Goal: Transaction & Acquisition: Purchase product/service

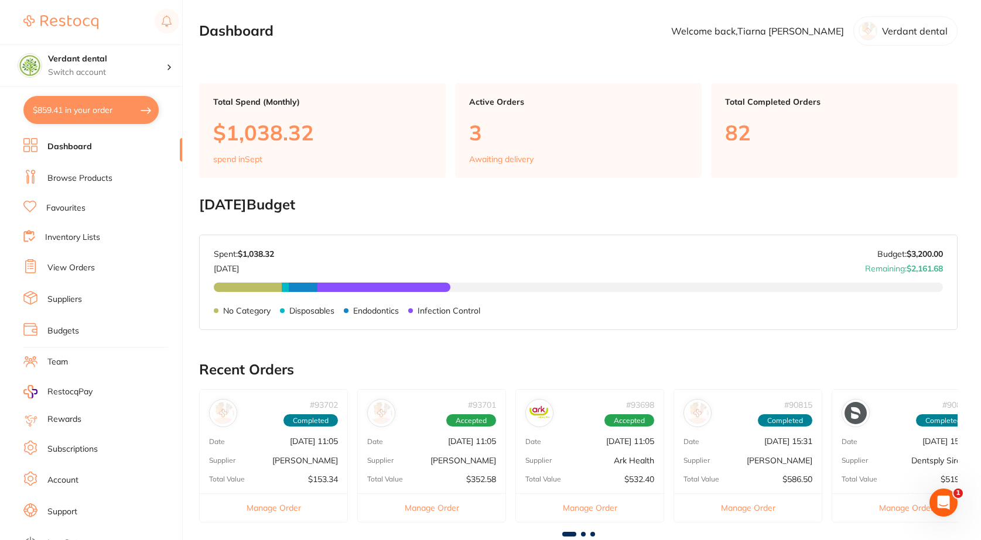
click at [121, 104] on button "$859.41 in your order" at bounding box center [90, 110] width 135 height 28
checkbox input "true"
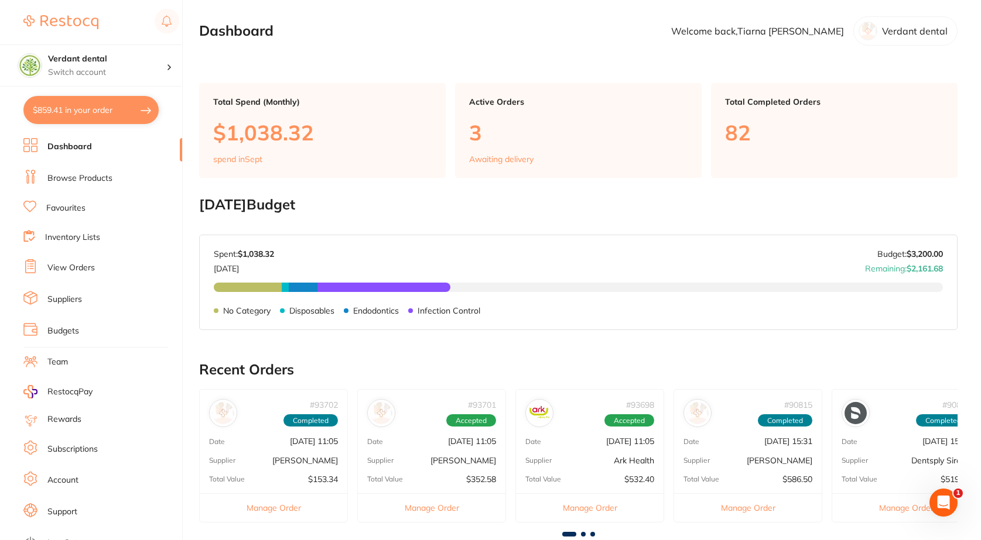
checkbox input "true"
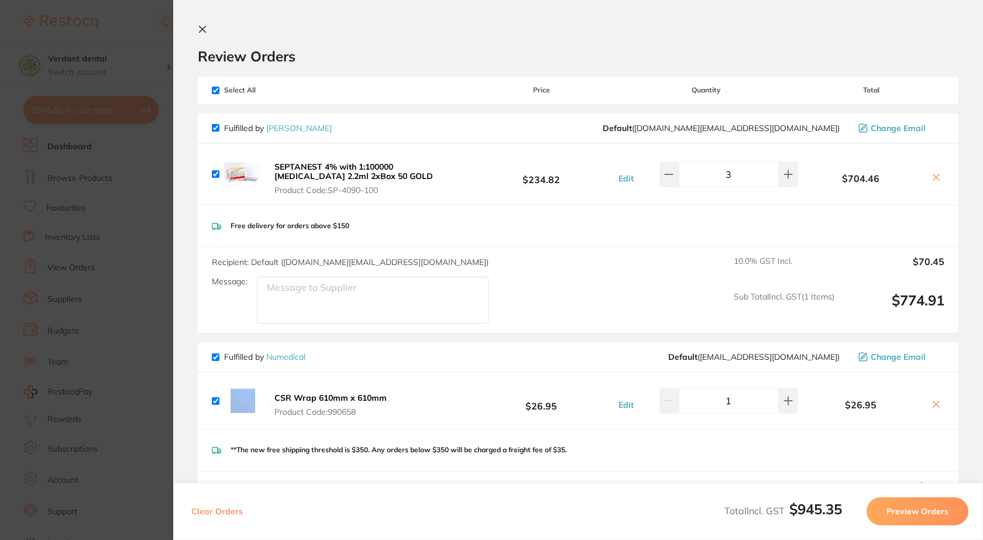
click at [204, 27] on icon at bounding box center [202, 29] width 9 height 9
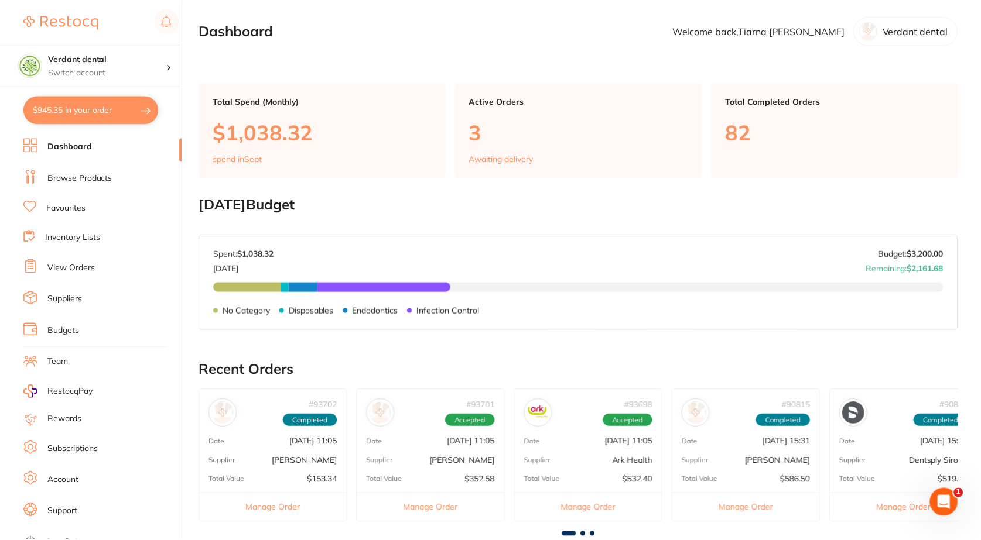
scroll to position [4, 0]
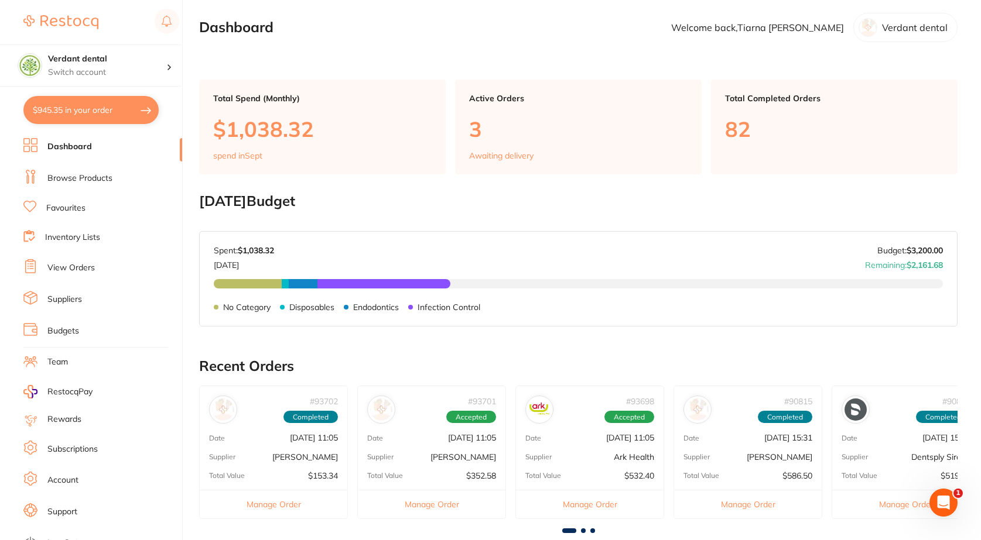
click at [60, 269] on link "View Orders" at bounding box center [70, 268] width 47 height 12
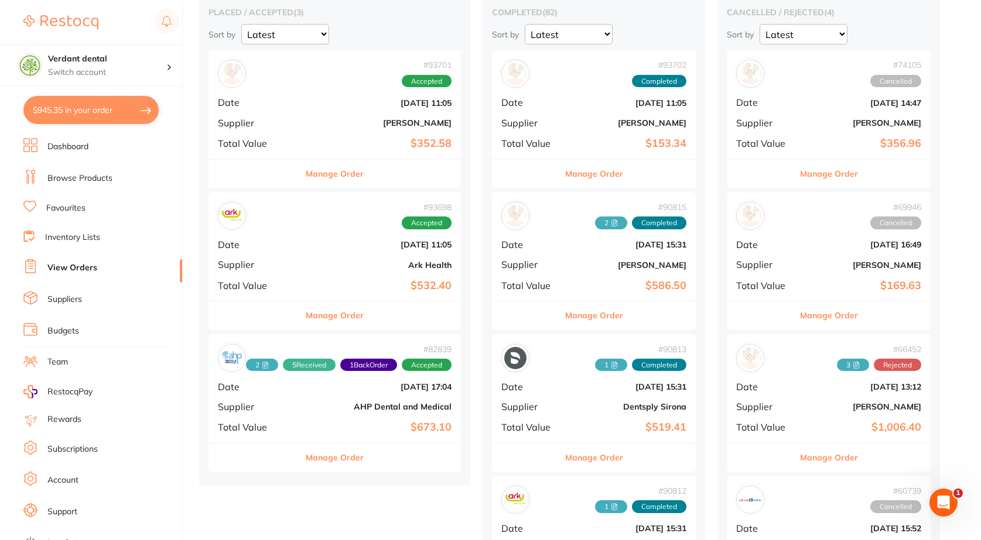
scroll to position [117, 0]
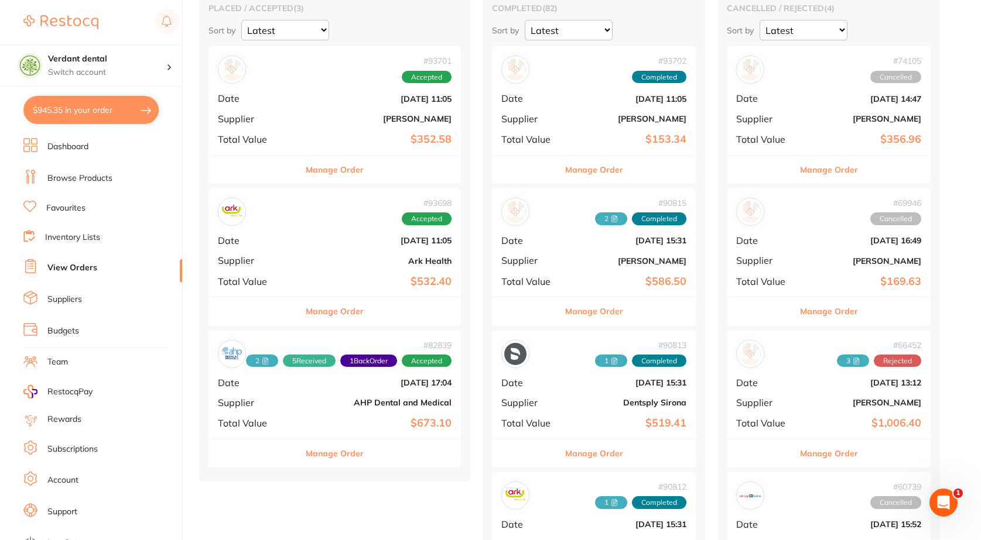
click at [318, 266] on div "# 93698 Accepted Date [DATE] 11:05 Supplier Ark Health Total Value $532.40" at bounding box center [334, 242] width 252 height 108
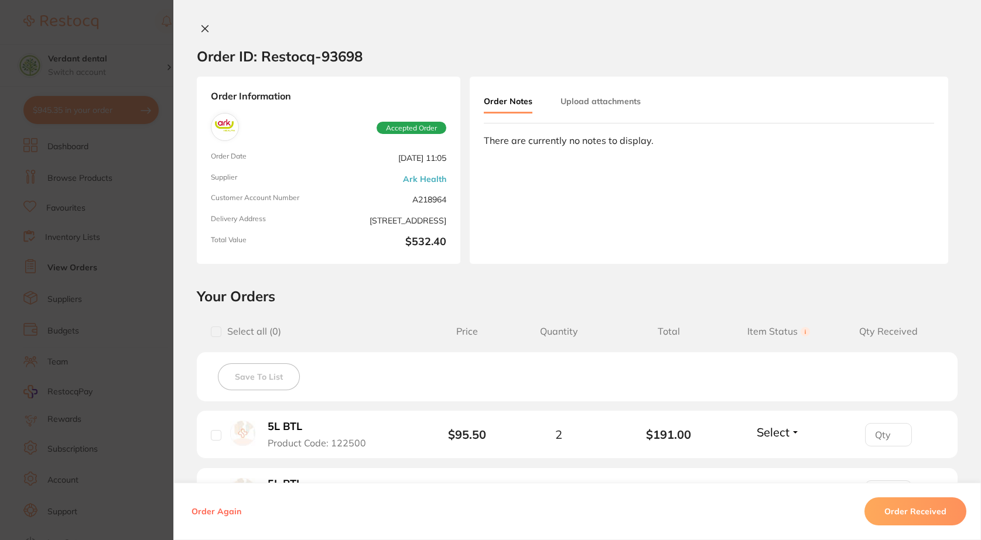
click at [200, 32] on icon at bounding box center [204, 28] width 9 height 9
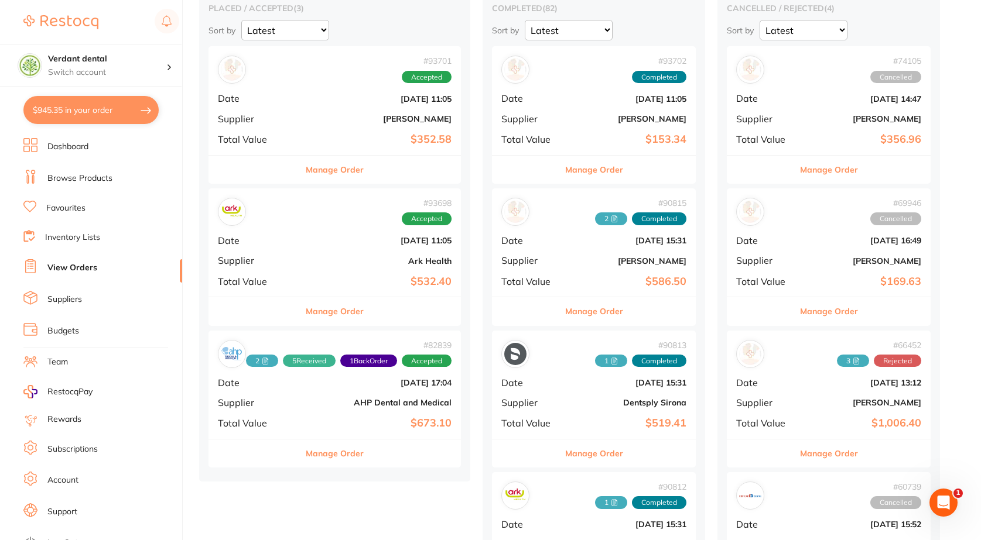
click at [342, 419] on b "$673.10" at bounding box center [376, 423] width 149 height 12
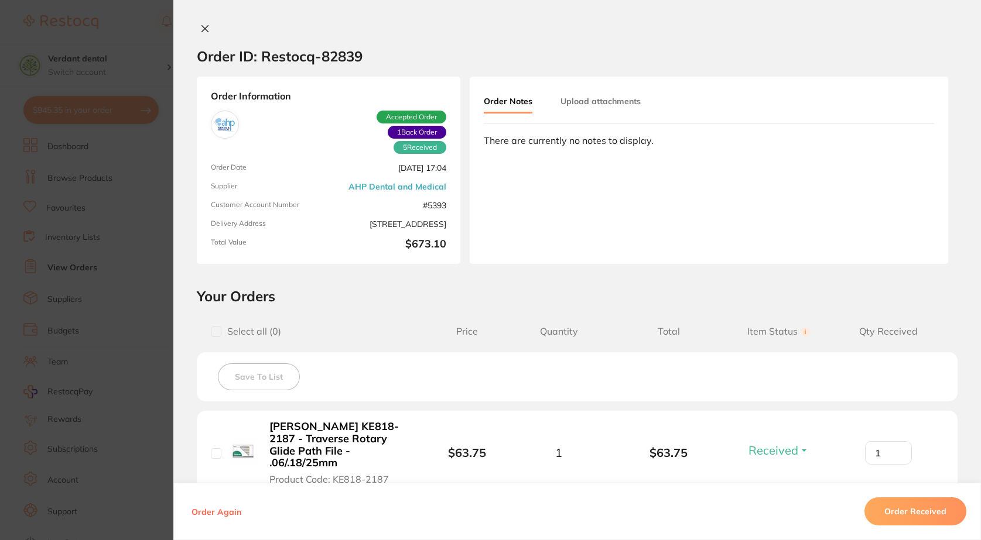
click at [200, 30] on icon at bounding box center [204, 28] width 9 height 9
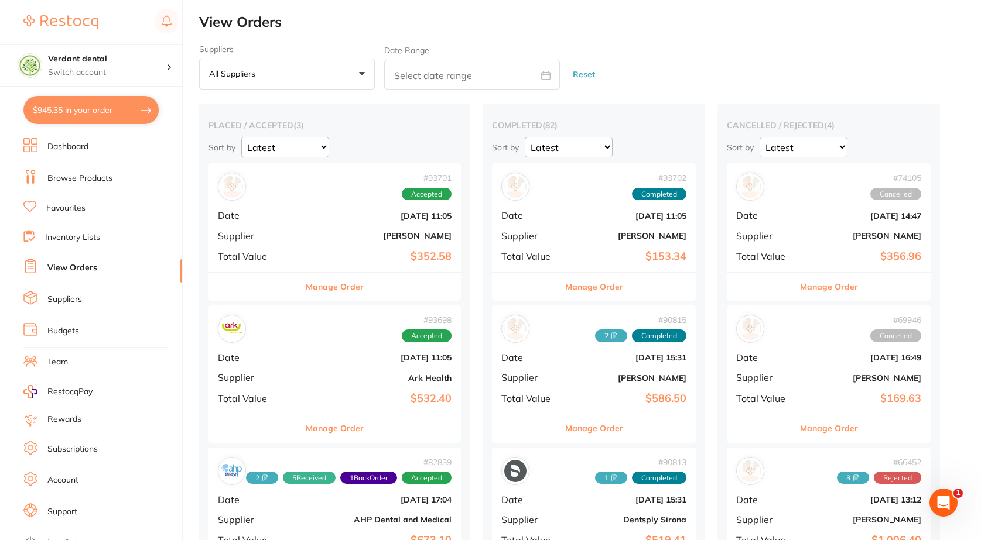
click at [65, 182] on link "Browse Products" at bounding box center [79, 179] width 65 height 12
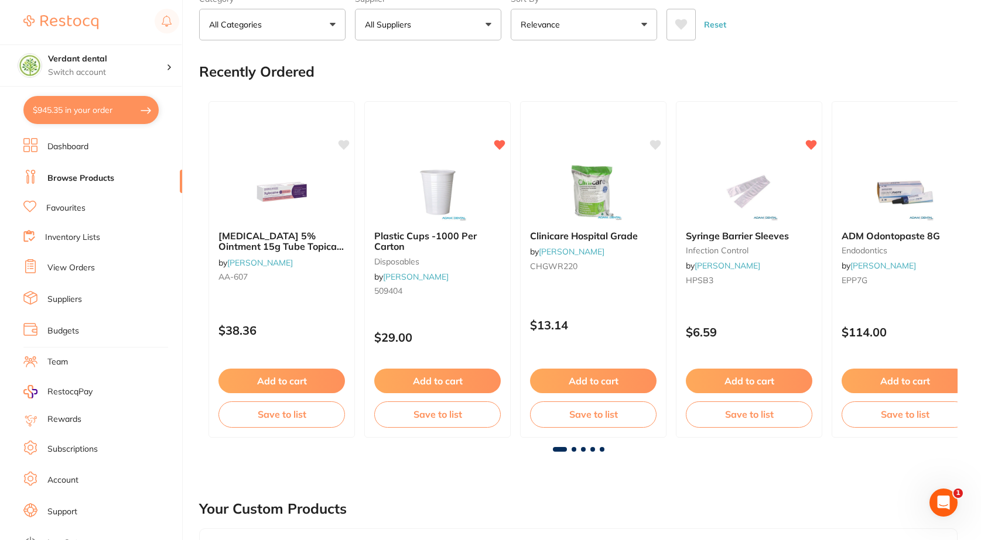
scroll to position [59, 0]
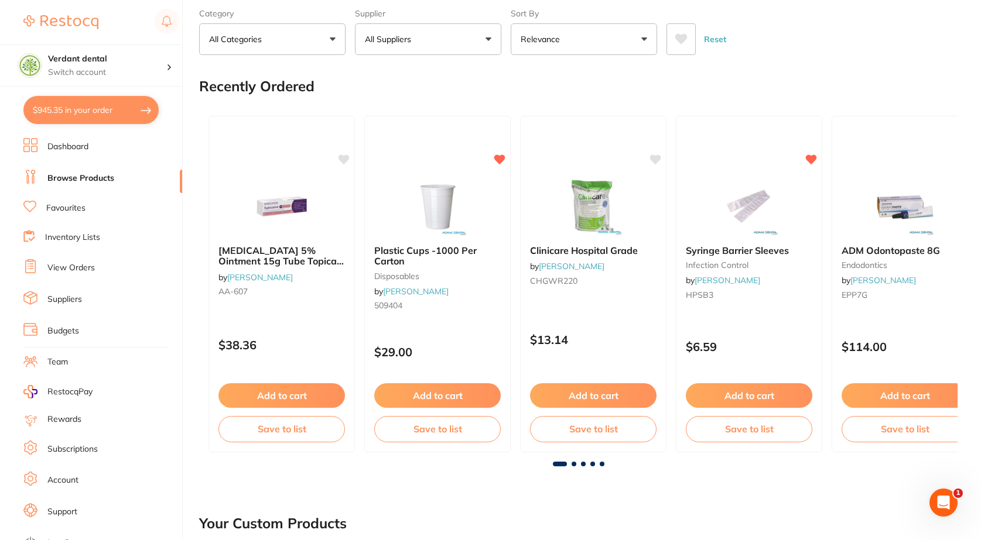
click at [78, 208] on link "Favourites" at bounding box center [65, 209] width 39 height 12
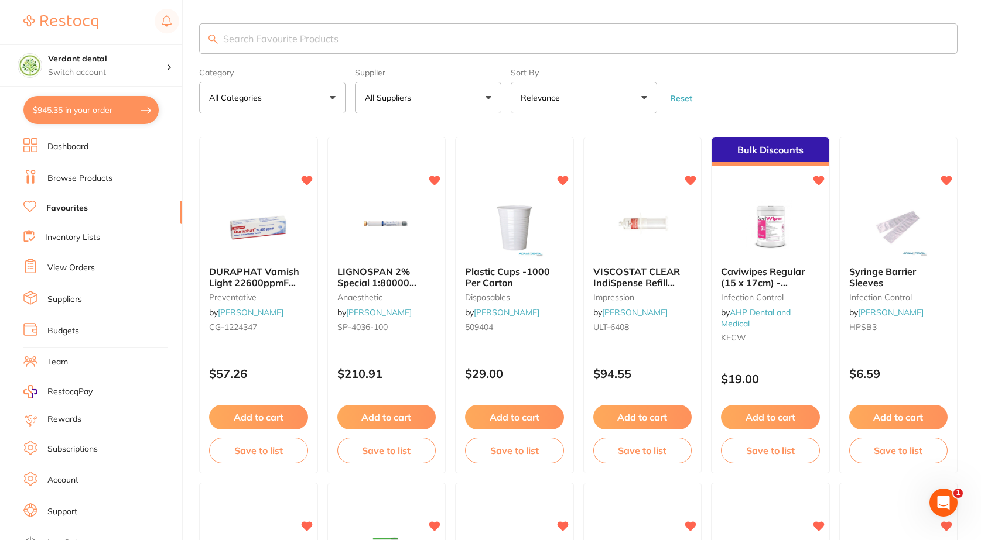
click at [341, 40] on input "search" at bounding box center [578, 38] width 758 height 30
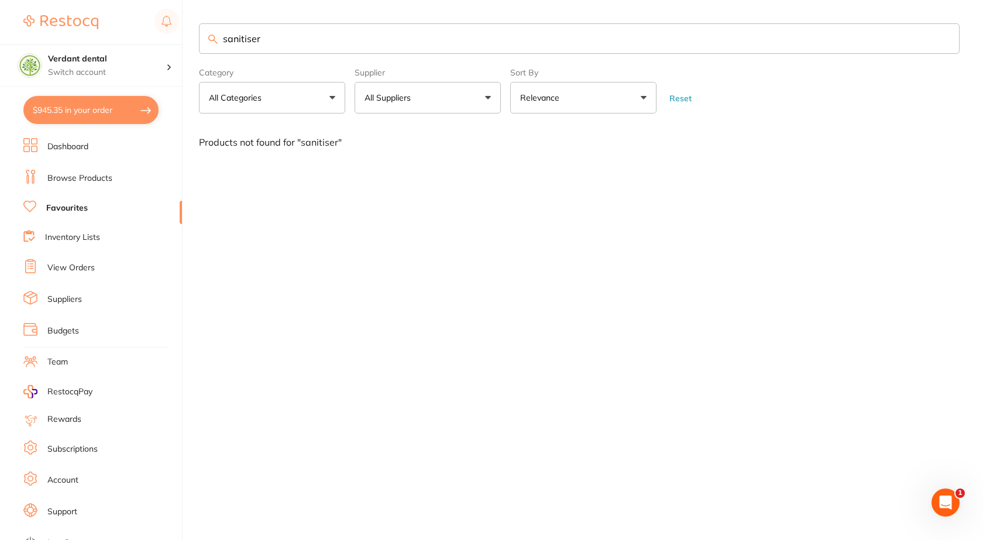
click at [252, 37] on input "sanitiser" at bounding box center [579, 38] width 761 height 30
type input "sanitizer"
drag, startPoint x: 273, startPoint y: 46, endPoint x: 217, endPoint y: 52, distance: 56.5
click at [217, 52] on input "sanitizer" at bounding box center [579, 38] width 761 height 30
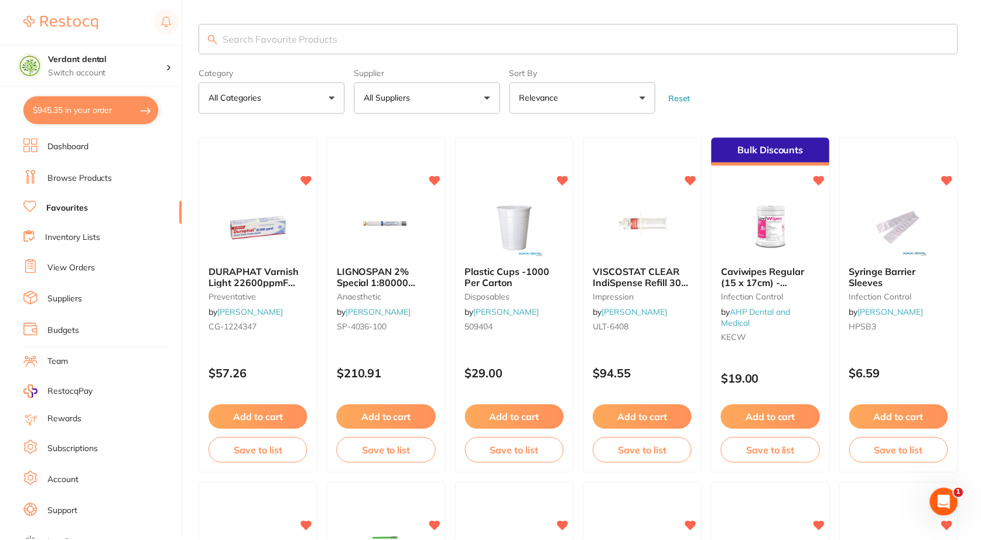
scroll to position [0, 0]
click at [82, 148] on link "Dashboard" at bounding box center [67, 147] width 41 height 12
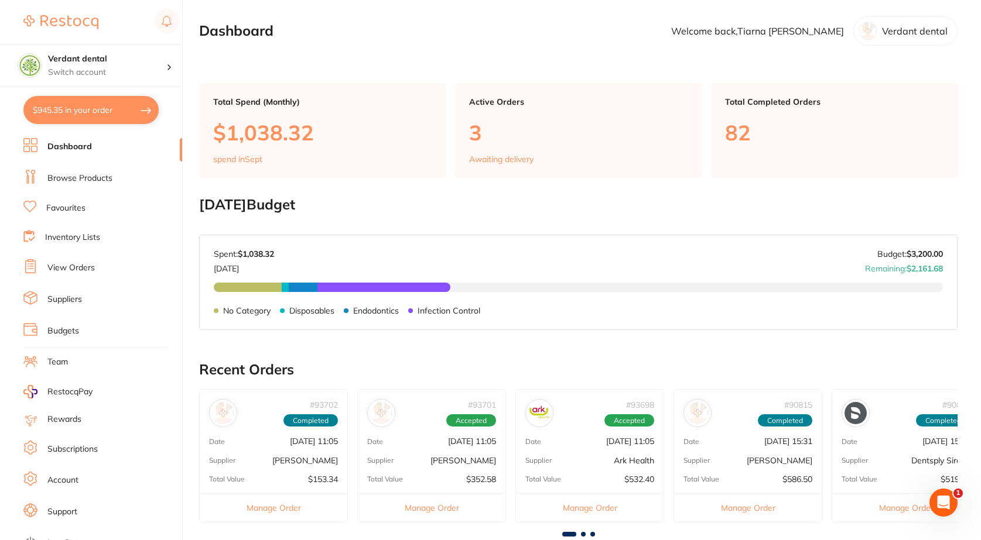
click at [64, 173] on link "Browse Products" at bounding box center [79, 179] width 65 height 12
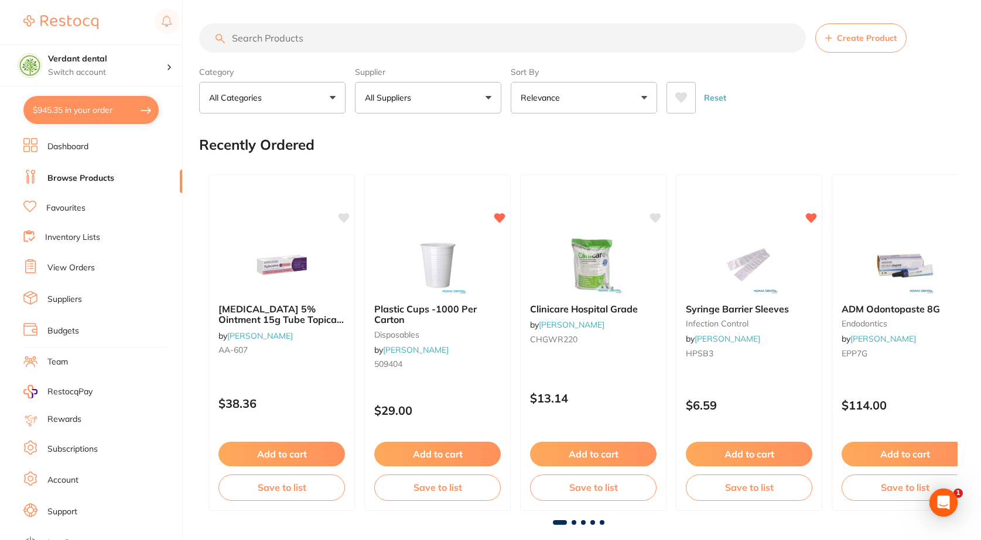
click at [362, 36] on input "search" at bounding box center [502, 37] width 606 height 29
type input "sanitiser"
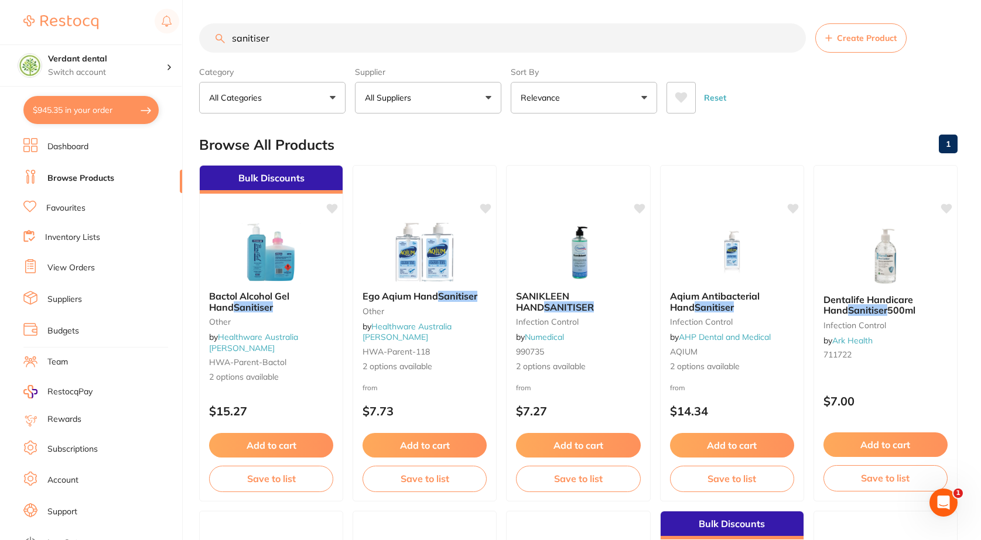
scroll to position [1, 0]
drag, startPoint x: 275, startPoint y: 47, endPoint x: 208, endPoint y: 49, distance: 66.2
click at [208, 49] on input "sanitiser" at bounding box center [502, 37] width 606 height 29
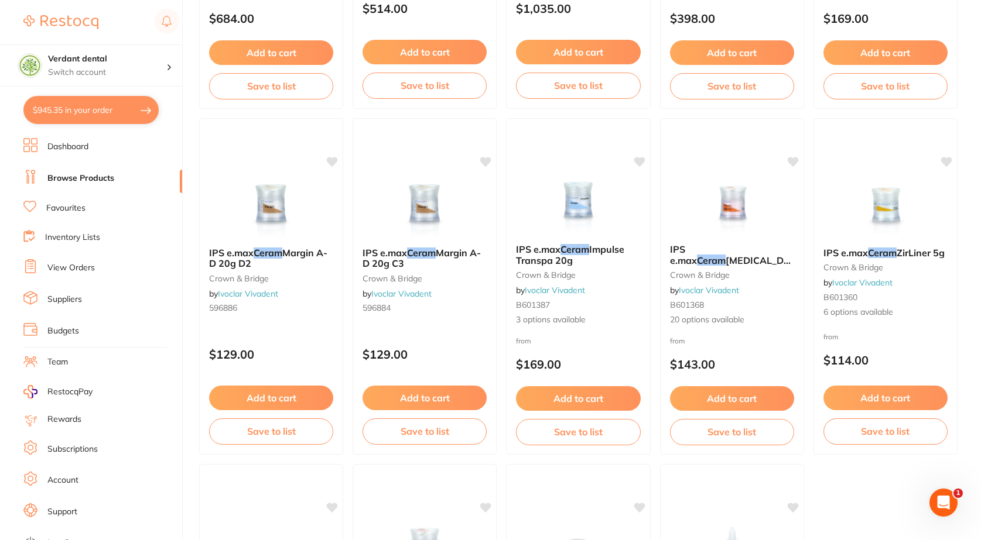
scroll to position [3014, 0]
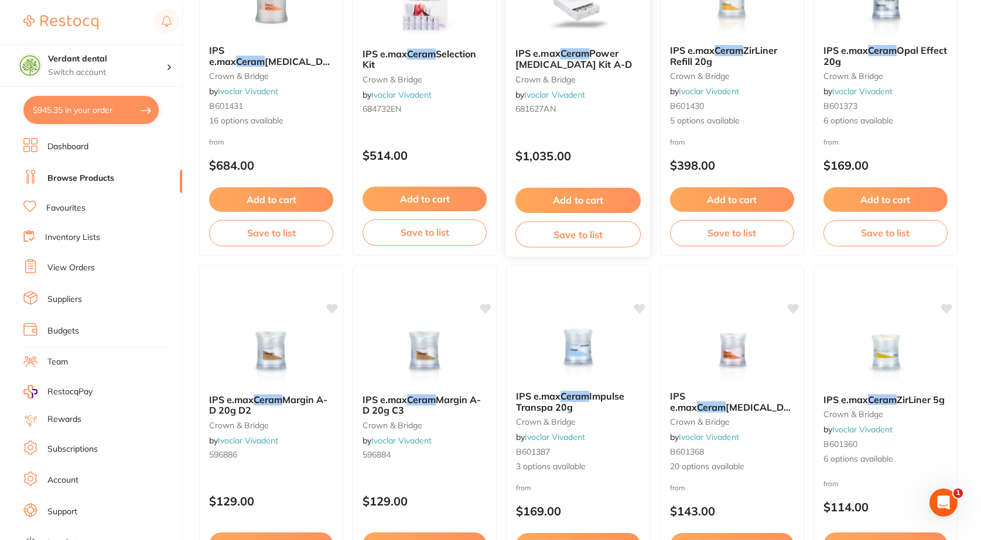
type input "[PERSON_NAME]"
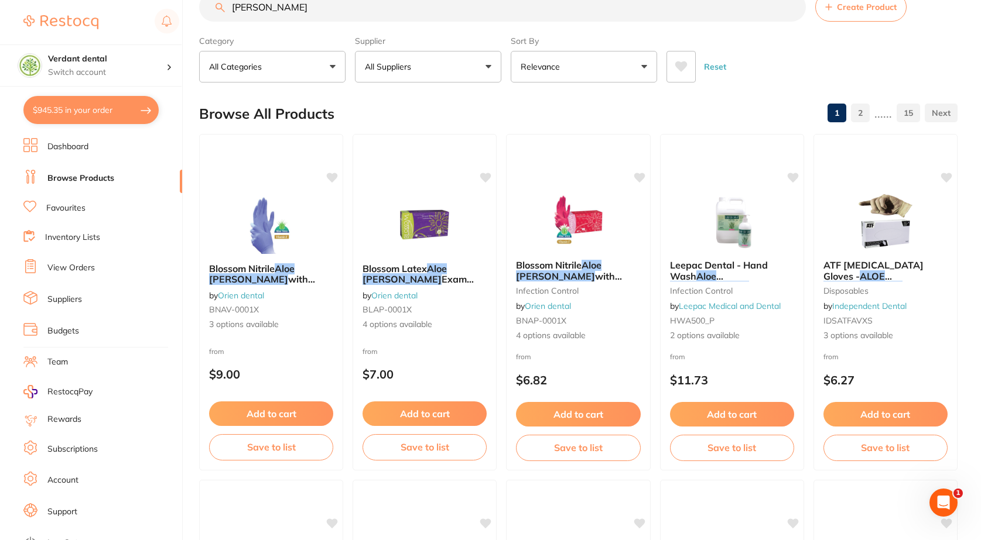
scroll to position [0, 0]
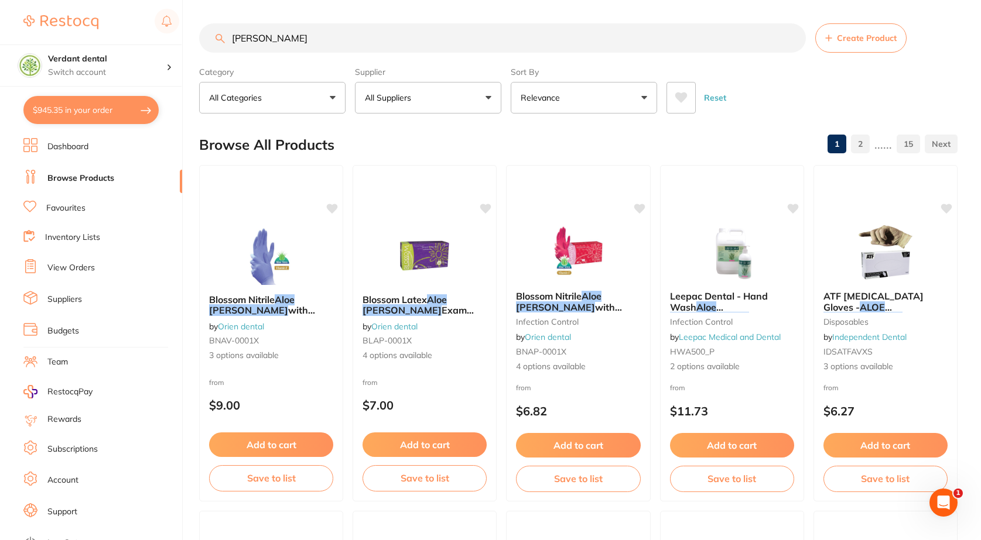
drag, startPoint x: 301, startPoint y: 35, endPoint x: 182, endPoint y: 42, distance: 119.0
click at [182, 42] on div "$945.35 Verdant dental Switch account Verdant dental $945.35 in your order Dash…" at bounding box center [490, 270] width 981 height 540
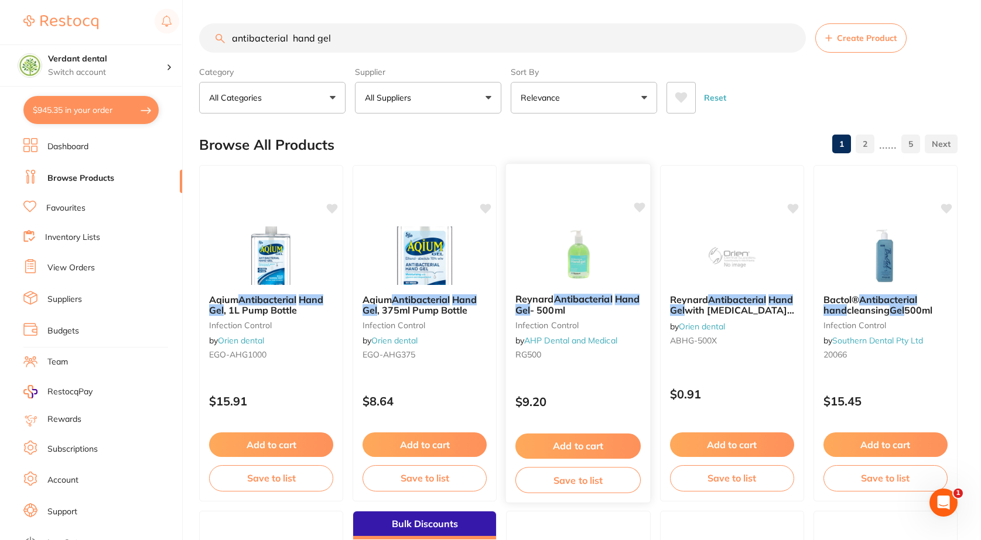
type input "antibacterial hand gel"
click at [611, 258] on img at bounding box center [578, 254] width 77 height 59
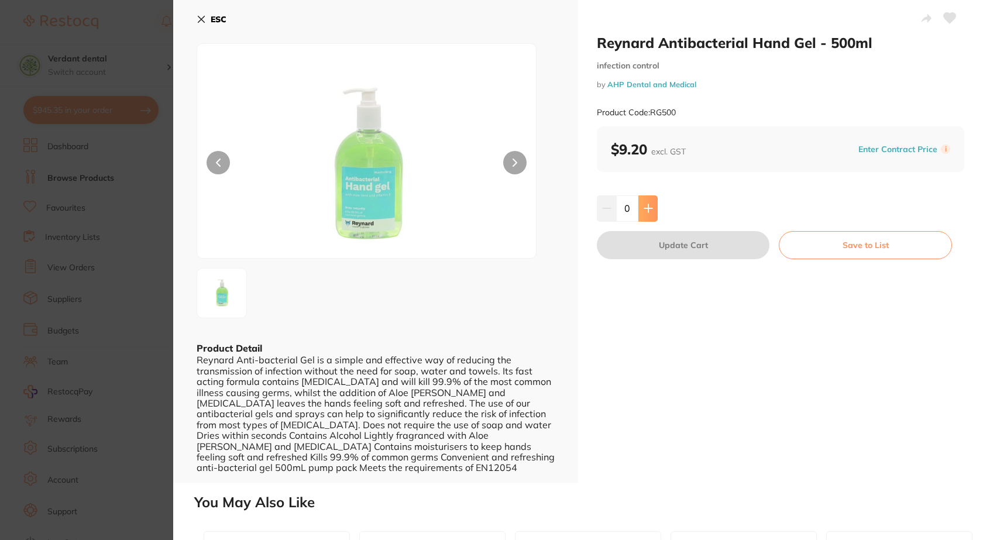
click at [652, 209] on button at bounding box center [648, 209] width 19 height 26
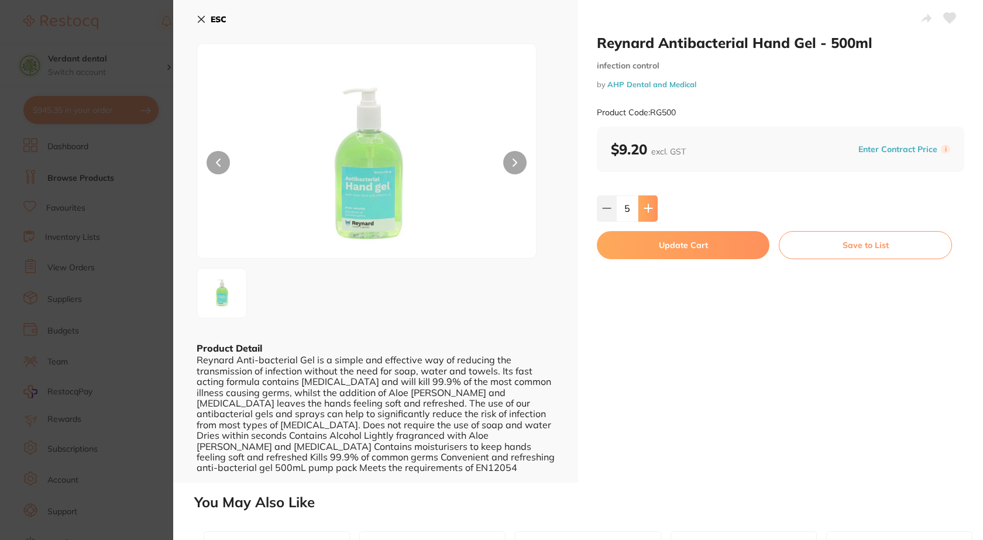
click at [652, 209] on button at bounding box center [648, 209] width 19 height 26
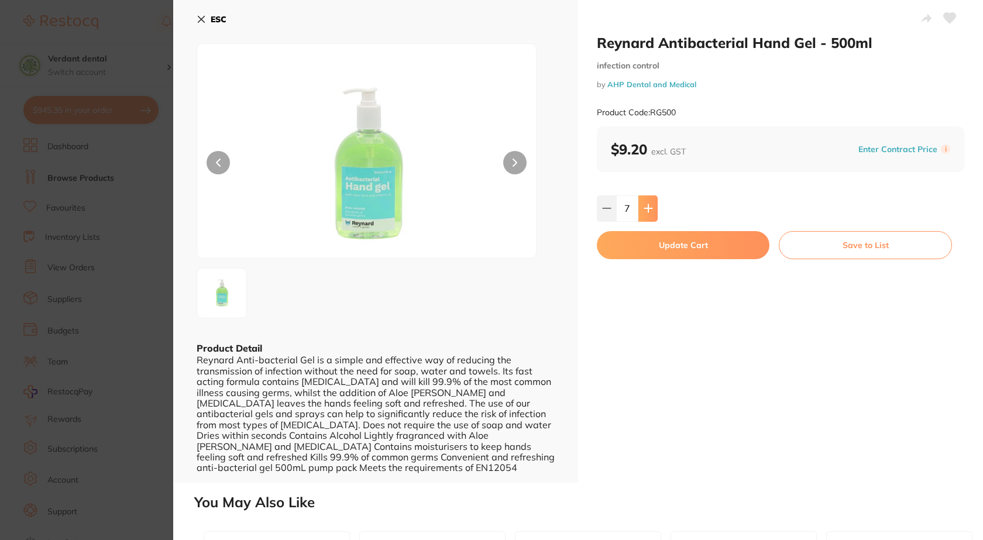
click at [652, 209] on button at bounding box center [648, 209] width 19 height 26
click at [647, 207] on icon at bounding box center [649, 209] width 8 height 8
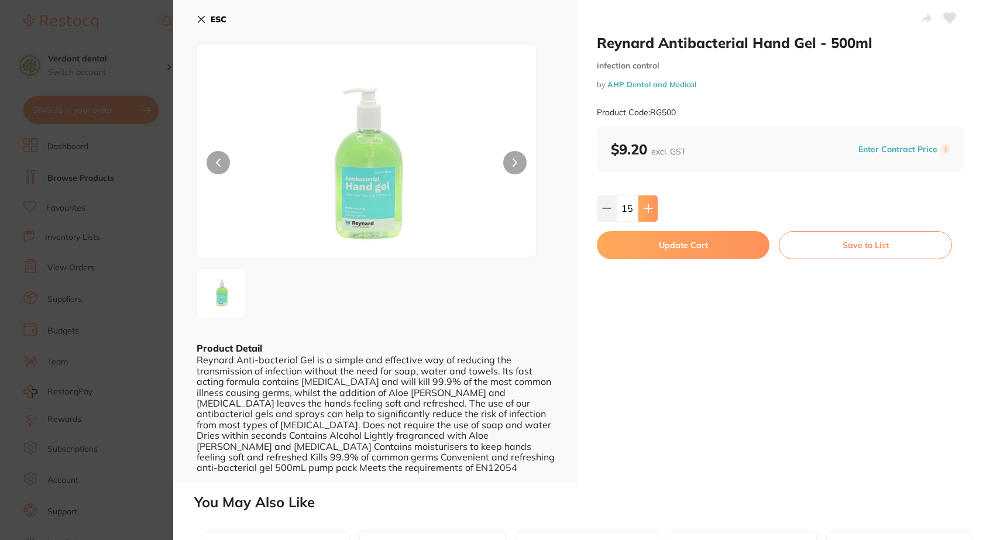
click at [647, 207] on icon at bounding box center [649, 209] width 8 height 8
click at [610, 207] on button at bounding box center [606, 209] width 19 height 26
type input "15"
click at [643, 238] on button "Update Cart" at bounding box center [683, 245] width 173 height 28
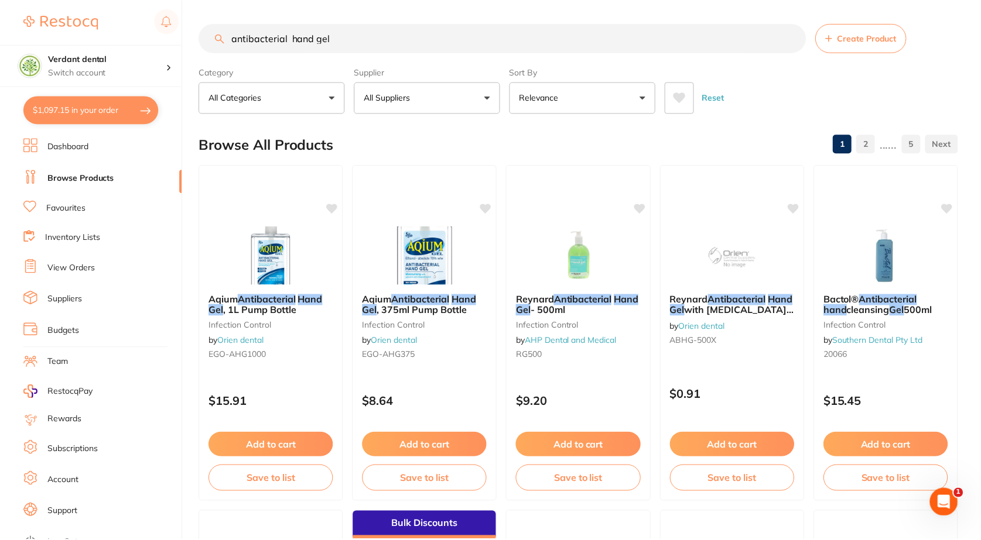
scroll to position [6, 0]
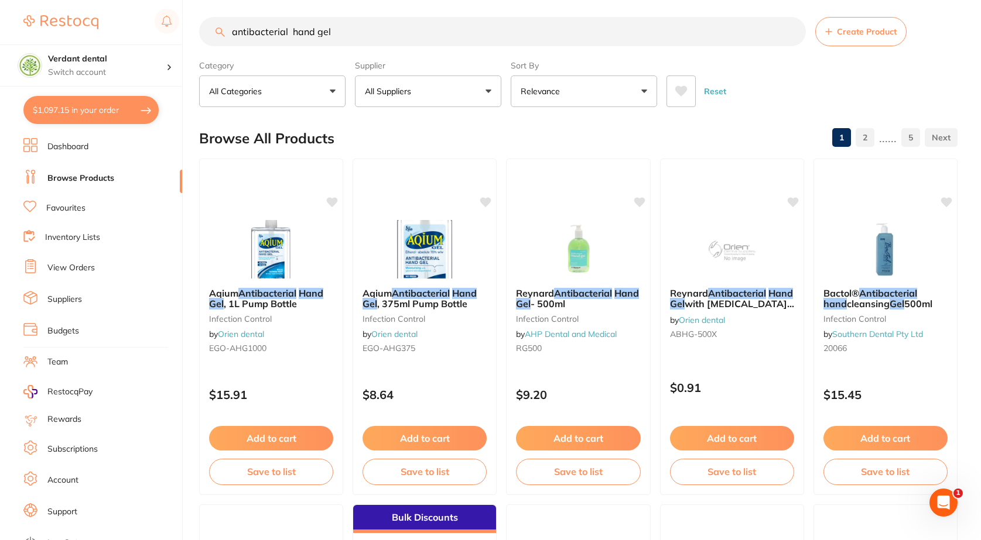
click at [67, 111] on button "$1,097.15 in your order" at bounding box center [90, 110] width 135 height 28
checkbox input "true"
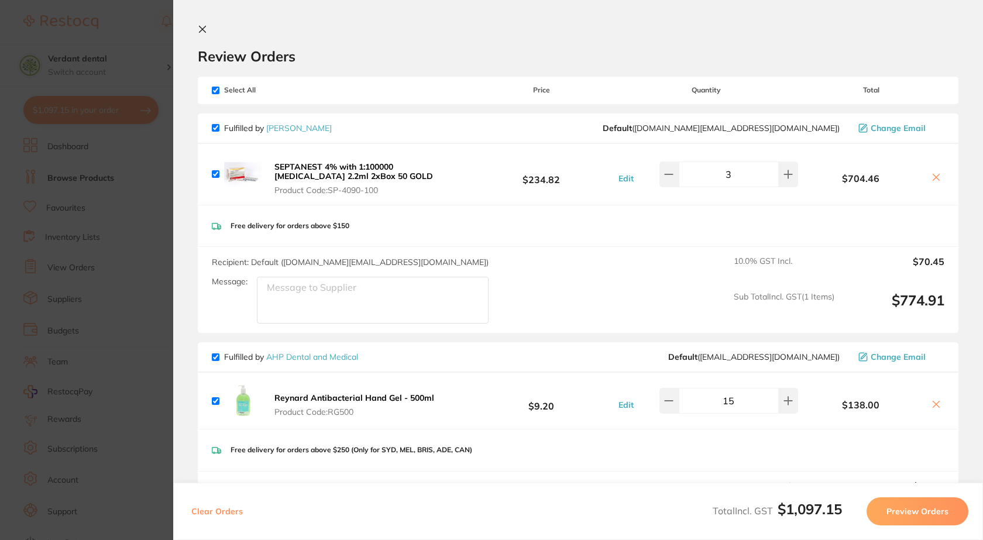
click at [135, 263] on section "Update RRP Set your pre negotiated price for this item. Item Agreed RRP (excl. …" at bounding box center [491, 270] width 983 height 540
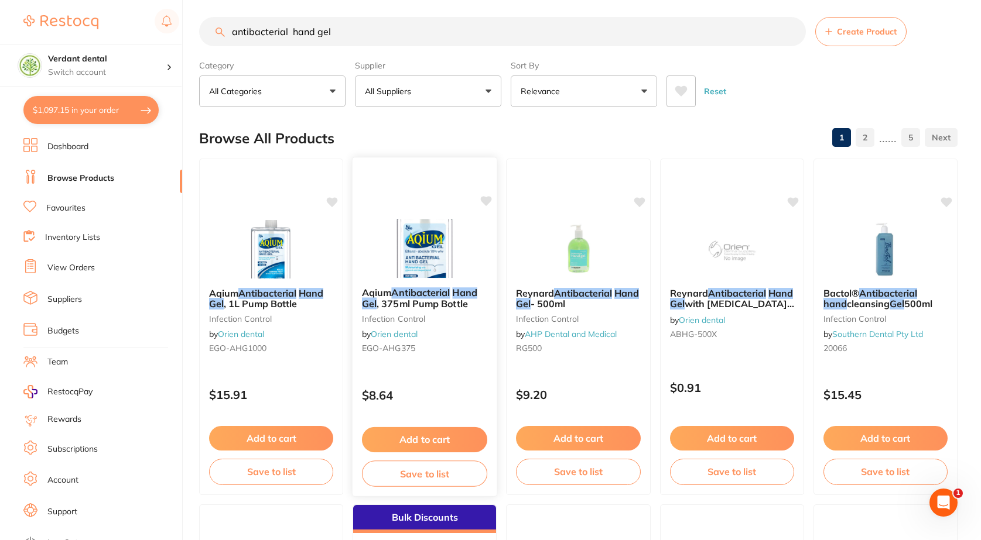
scroll to position [65, 0]
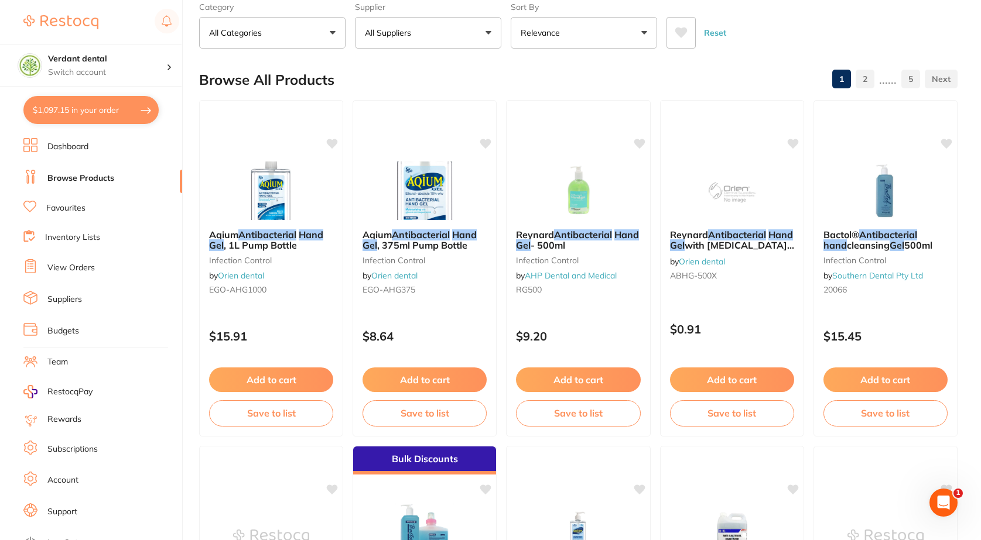
click at [129, 107] on button "$1,097.15 in your order" at bounding box center [90, 110] width 135 height 28
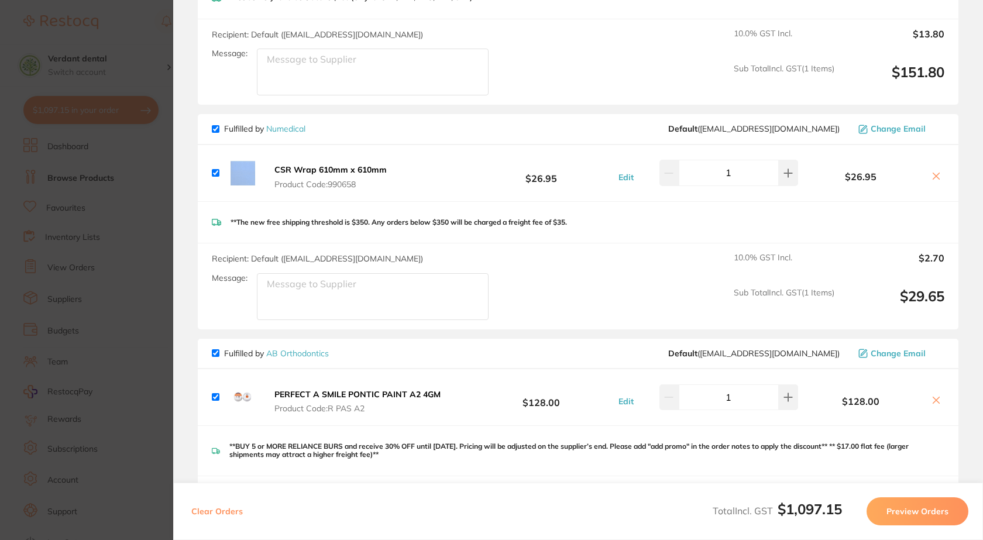
scroll to position [468, 0]
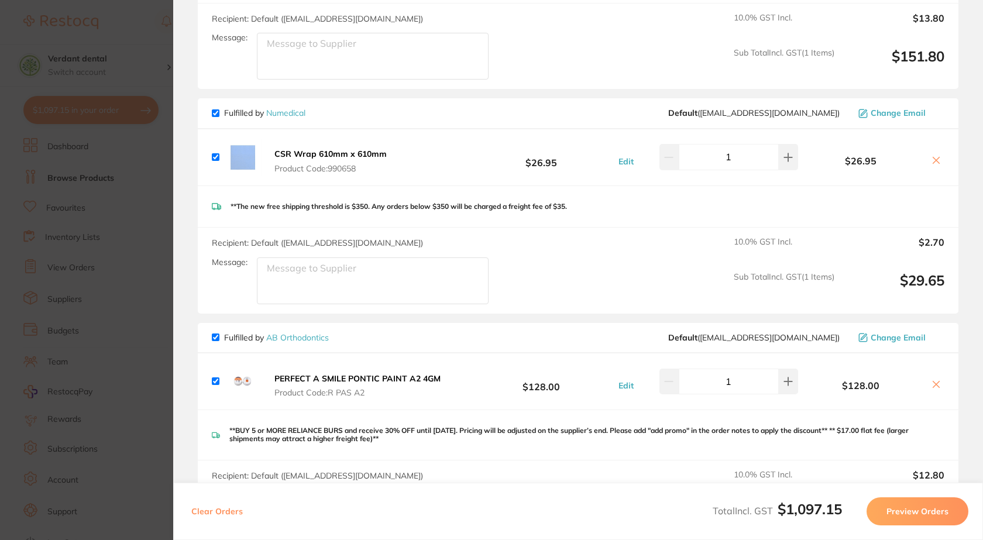
drag, startPoint x: 362, startPoint y: 166, endPoint x: 321, endPoint y: 167, distance: 41.0
click at [321, 167] on span "Product Code: 990658" at bounding box center [331, 168] width 112 height 9
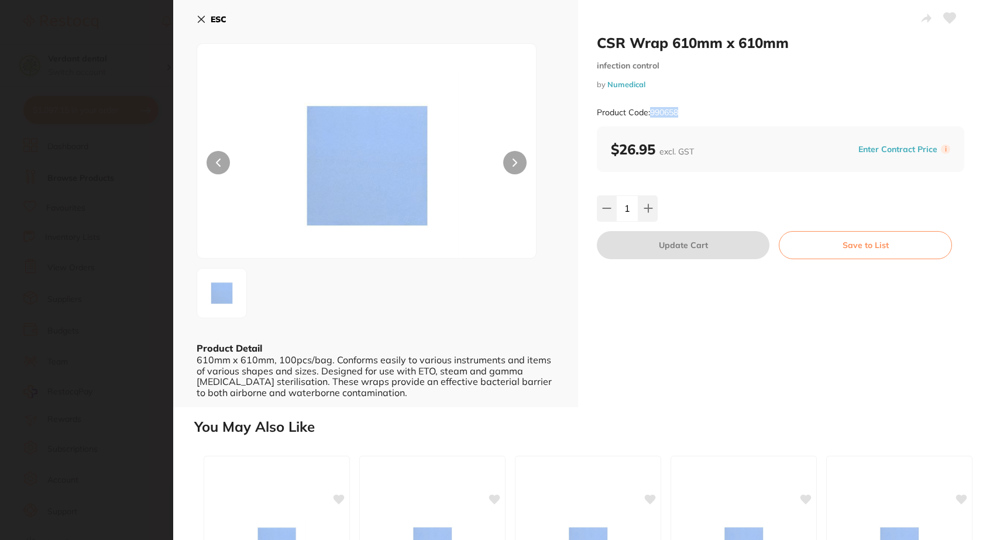
scroll to position [0, 0]
drag, startPoint x: 660, startPoint y: 108, endPoint x: 651, endPoint y: 107, distance: 9.0
click at [651, 107] on div "Product Code: 990658" at bounding box center [781, 112] width 368 height 29
copy small "990658"
click at [198, 22] on icon at bounding box center [201, 19] width 6 height 6
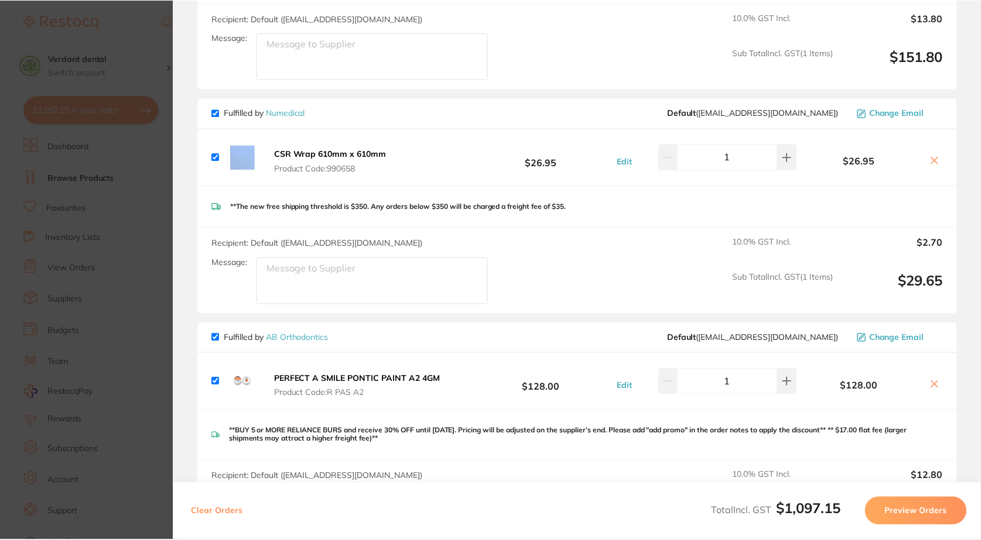
scroll to position [65, 0]
click at [931, 159] on icon at bounding box center [934, 160] width 6 height 6
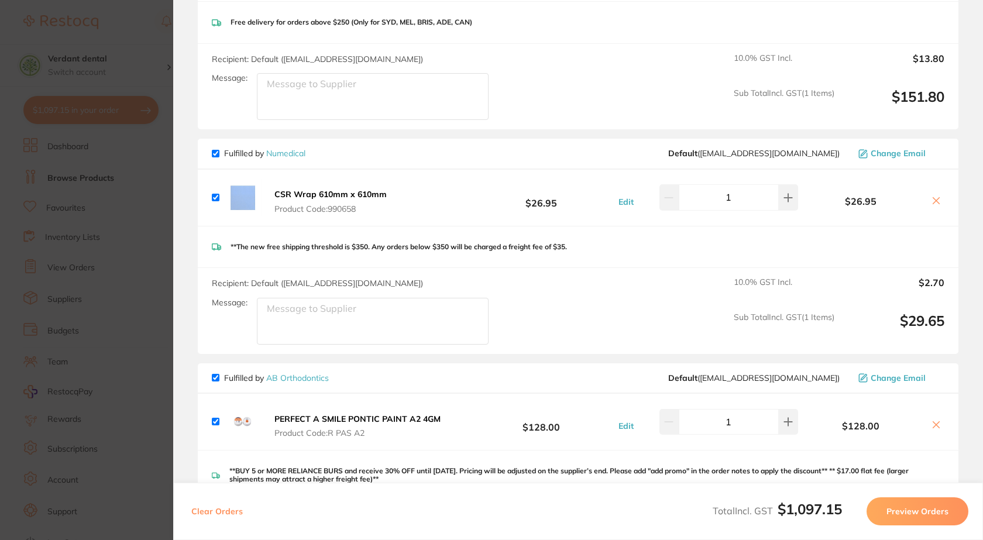
scroll to position [410, 0]
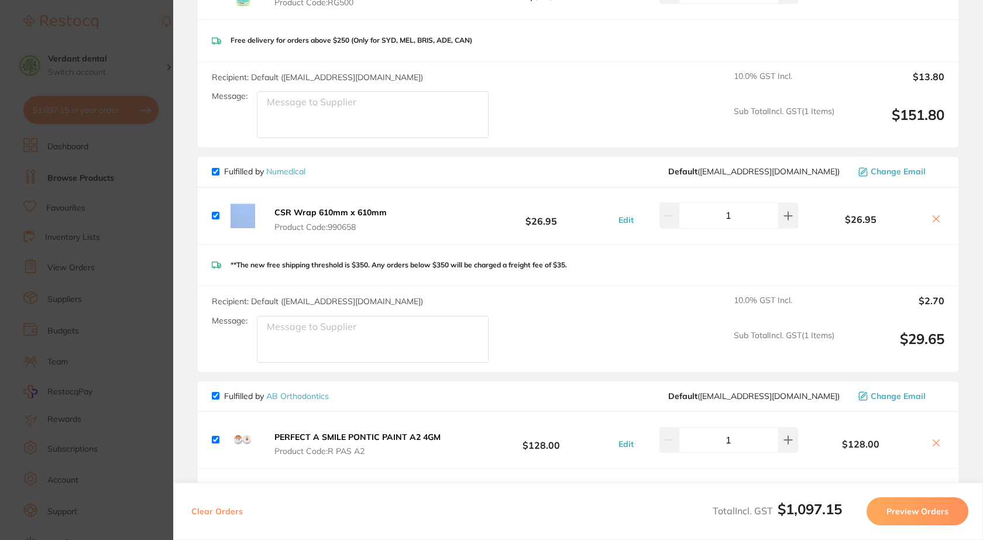
click at [132, 77] on section "Update RRP Set your pre negotiated price for this item. Item Agreed RRP (excl. …" at bounding box center [491, 270] width 983 height 540
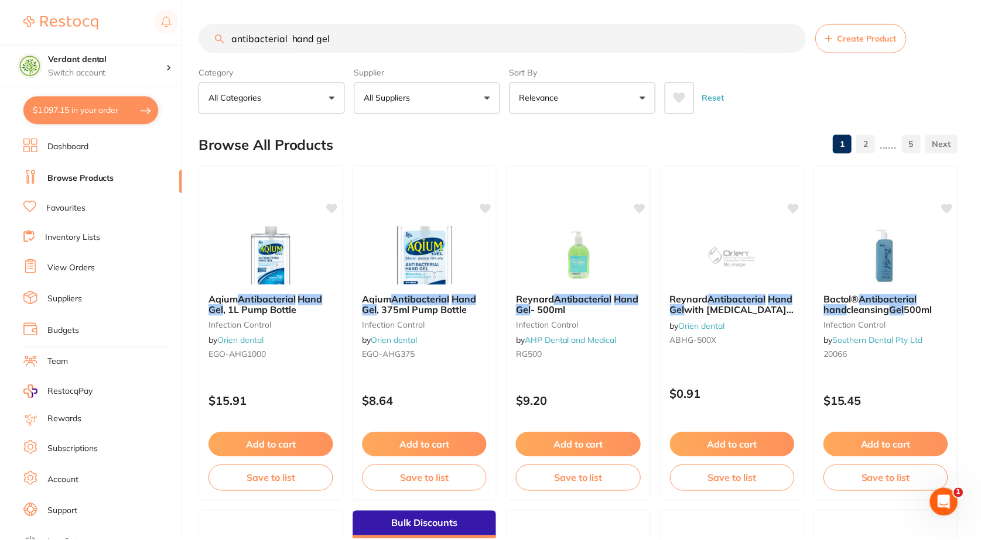
scroll to position [65, 0]
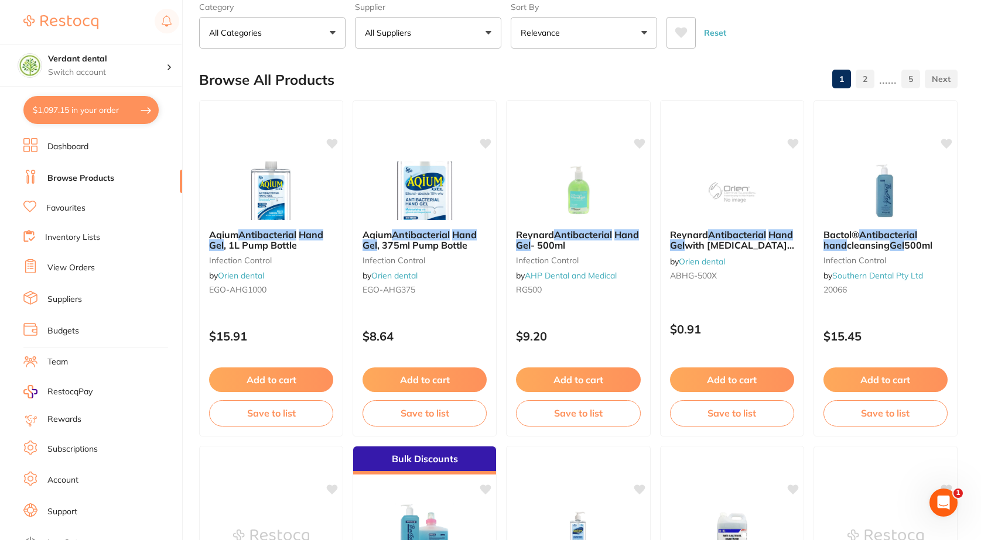
click at [99, 111] on button "$1,097.15 in your order" at bounding box center [90, 110] width 135 height 28
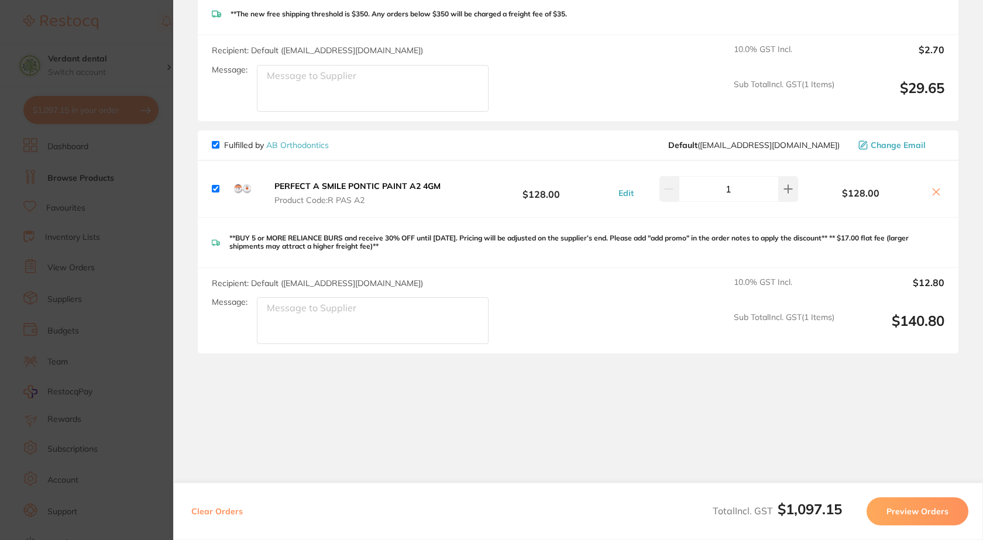
scroll to position [310, 0]
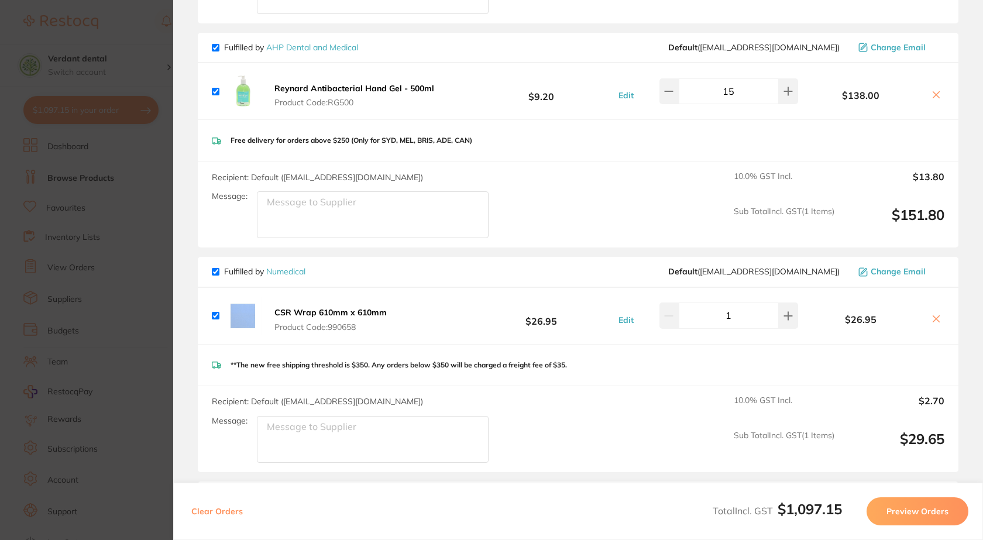
click at [936, 319] on icon at bounding box center [936, 318] width 9 height 9
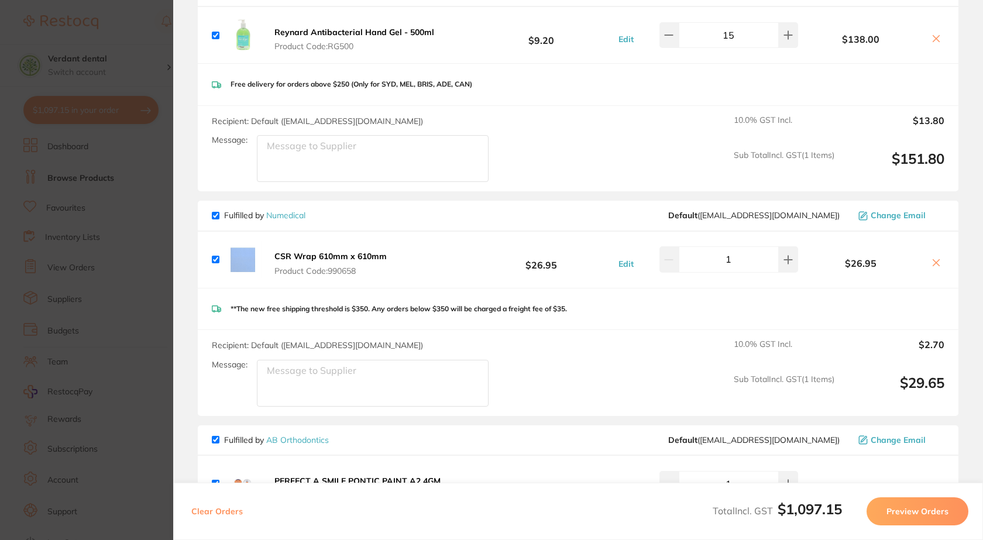
scroll to position [368, 0]
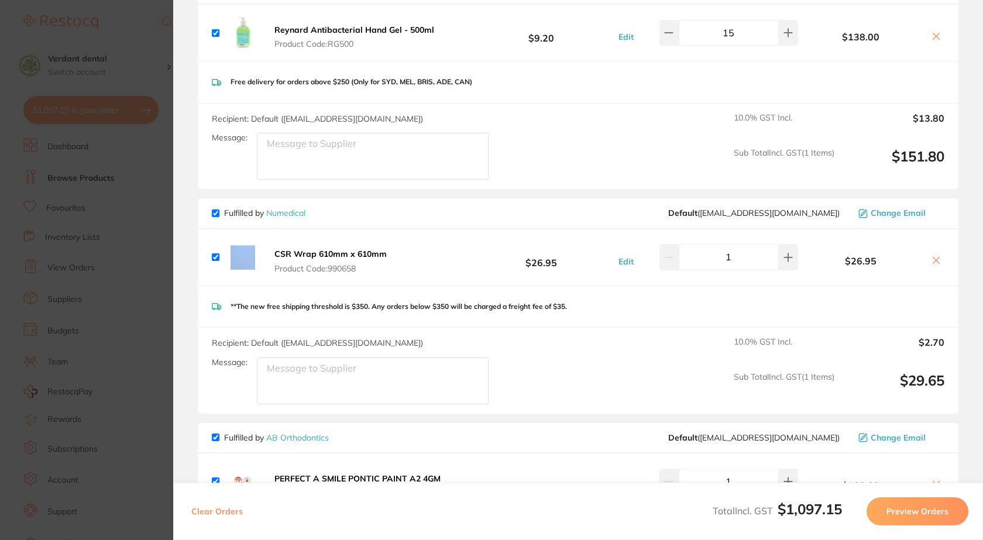
click at [933, 256] on icon at bounding box center [936, 260] width 9 height 9
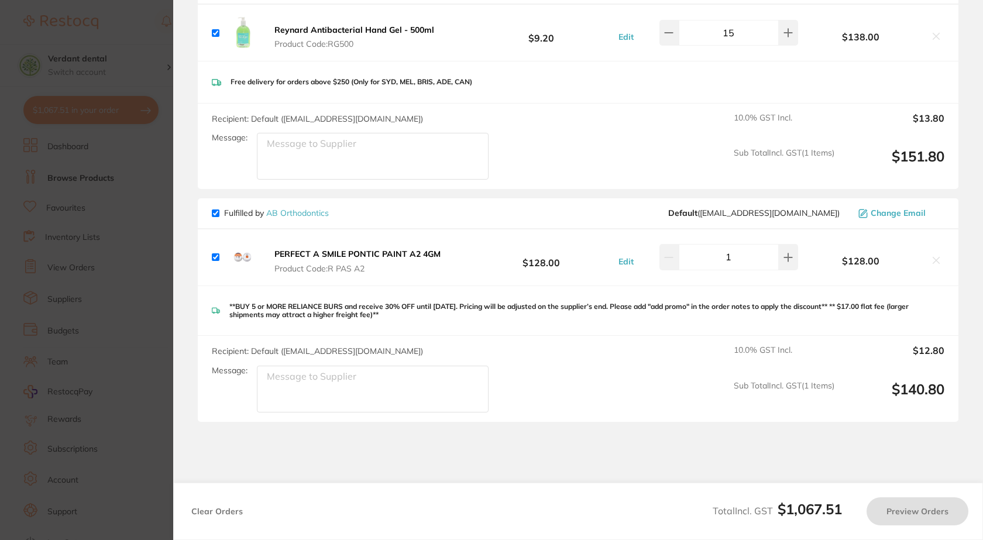
checkbox input "true"
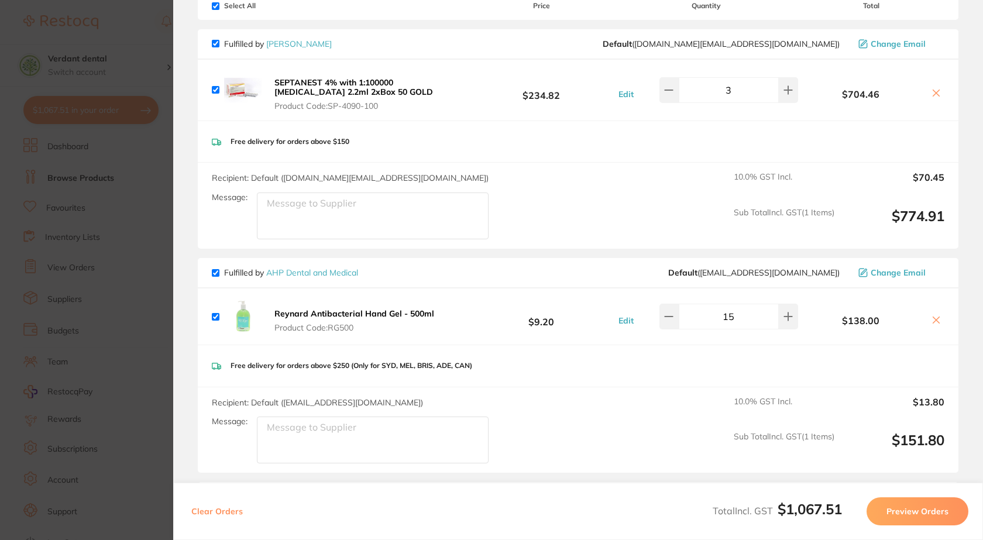
scroll to position [76, 0]
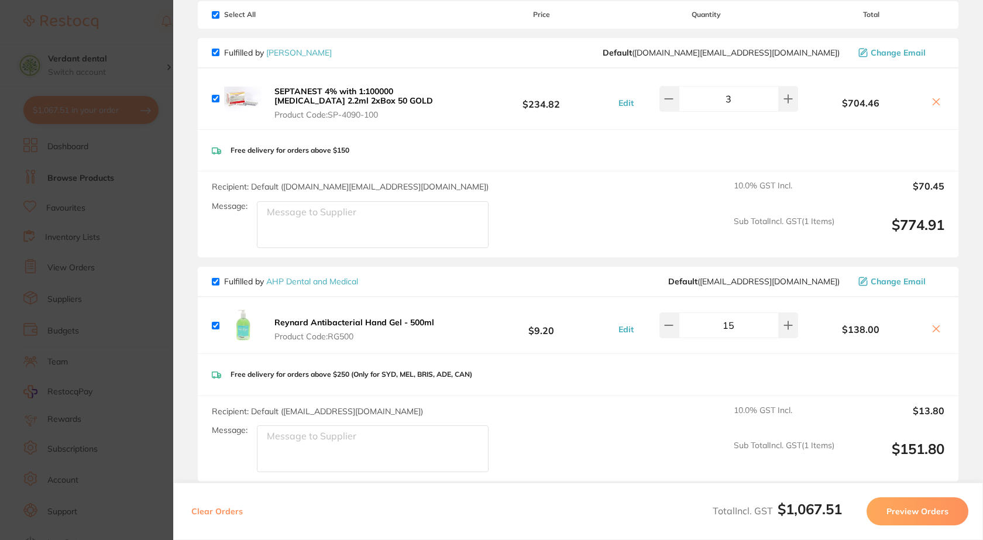
click at [111, 271] on section "Update RRP Set your pre negotiated price for this item. Item Agreed RRP (excl. …" at bounding box center [491, 270] width 983 height 540
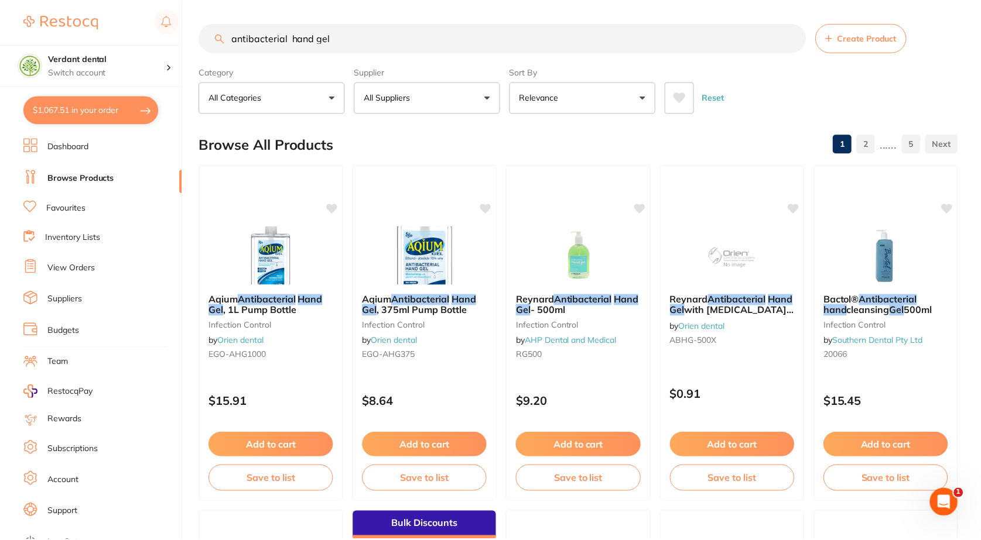
scroll to position [65, 0]
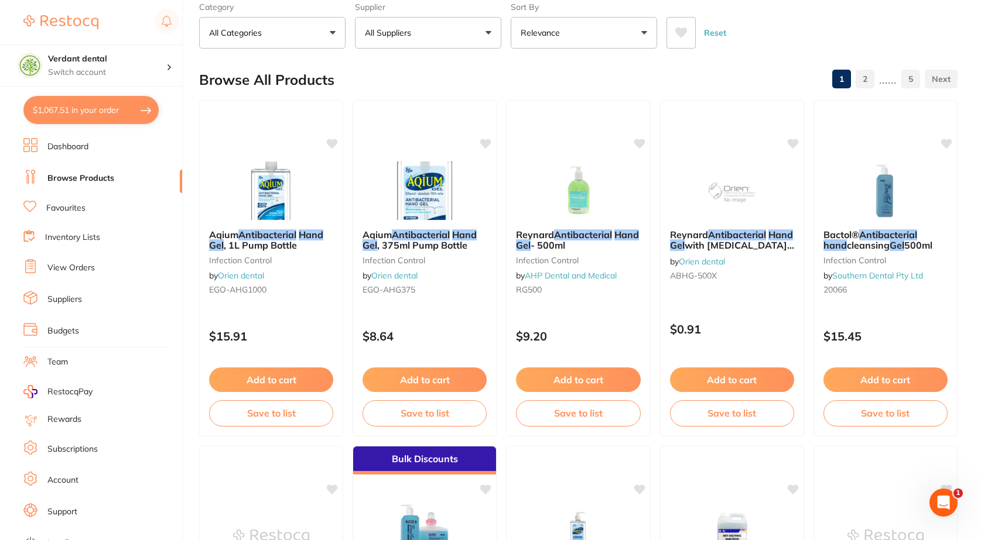
click at [68, 108] on button "$1,067.51 in your order" at bounding box center [90, 110] width 135 height 28
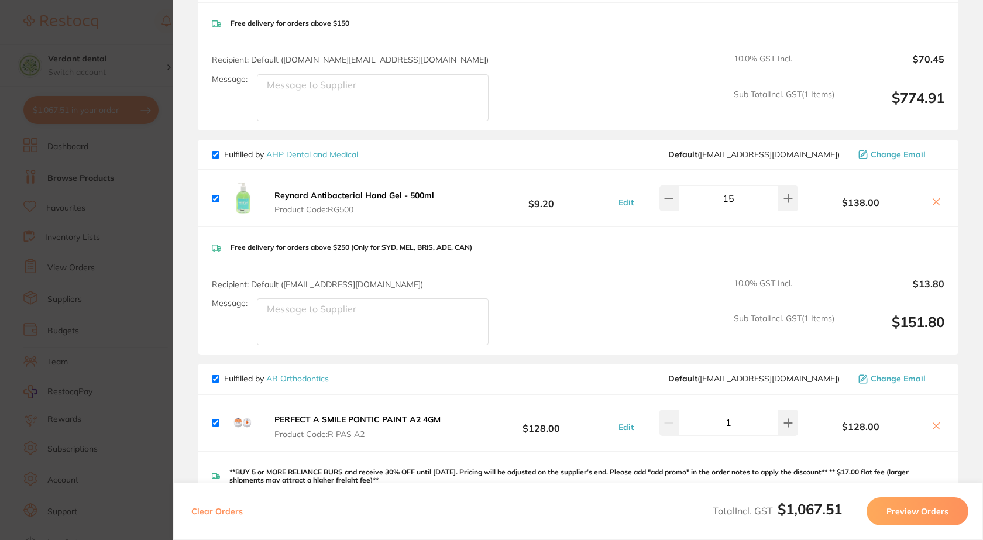
scroll to position [152, 0]
